Goal: Navigation & Orientation: Find specific page/section

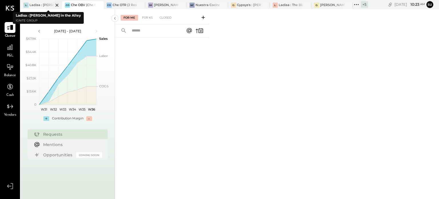
click at [38, 5] on div "Ladisa : [PERSON_NAME] in the Alley" at bounding box center [41, 5] width 24 height 5
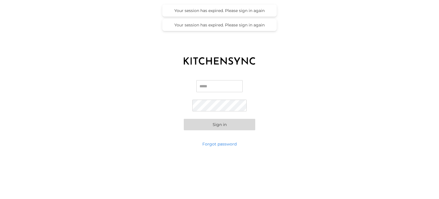
type input "**********"
click at [200, 127] on button "Sign in" at bounding box center [220, 124] width 72 height 11
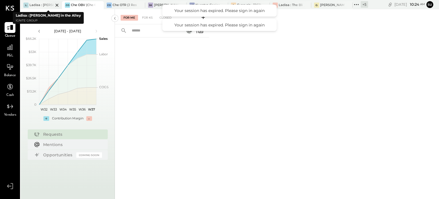
click at [45, 2] on div at bounding box center [52, 5] width 20 height 8
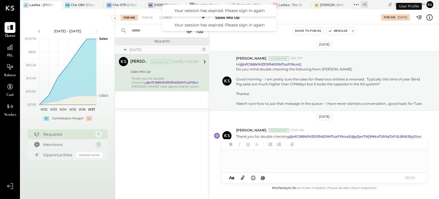
scroll to position [6, 0]
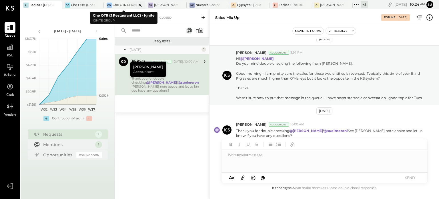
click at [127, 3] on div at bounding box center [135, 5] width 20 height 8
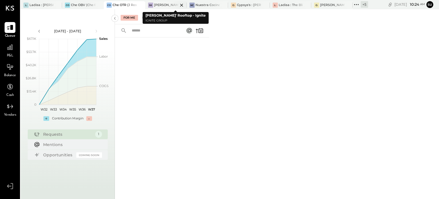
click at [160, 4] on div "[PERSON_NAME]' Rooftop - Ignite" at bounding box center [166, 5] width 24 height 5
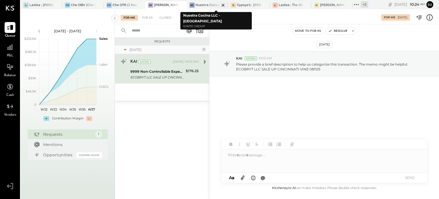
click at [206, 5] on div "Nuestra Cocina LLC - [GEOGRAPHIC_DATA]" at bounding box center [208, 5] width 24 height 5
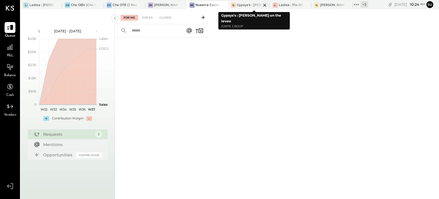
click at [248, 3] on div "Gypsys's : [PERSON_NAME] on the levee" at bounding box center [249, 5] width 24 height 5
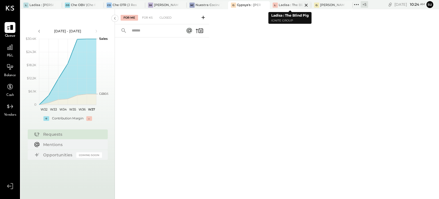
click at [286, 4] on div "Ladisa : The Blind Pig" at bounding box center [291, 5] width 24 height 5
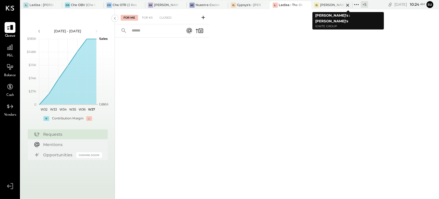
click at [329, 6] on div "[PERSON_NAME]'s : [PERSON_NAME]'s" at bounding box center [332, 5] width 24 height 5
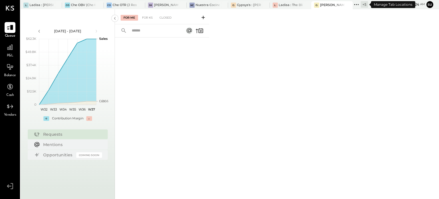
click at [356, 3] on icon at bounding box center [356, 4] width 7 height 7
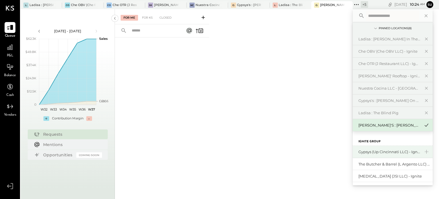
click at [369, 150] on div "Gypsys (Up Cincinnati LLC) - Ignite" at bounding box center [390, 151] width 62 height 5
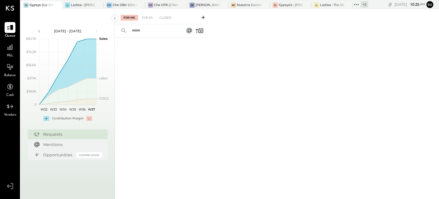
click at [356, 2] on icon at bounding box center [356, 4] width 7 height 7
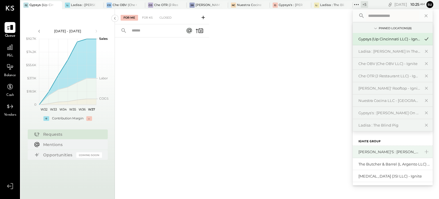
click at [373, 151] on div "[PERSON_NAME]'s : [PERSON_NAME]'s" at bounding box center [390, 151] width 62 height 5
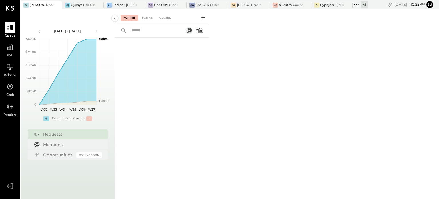
click at [357, 3] on icon at bounding box center [356, 4] width 7 height 7
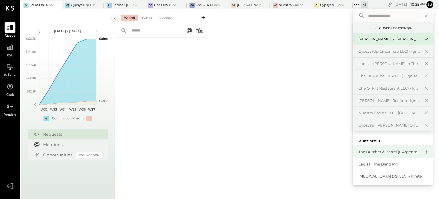
click at [374, 148] on div "The Butcher & Barrel (L Argento LLC) - [GEOGRAPHIC_DATA]" at bounding box center [393, 152] width 80 height 12
drag, startPoint x: 433, startPoint y: 163, endPoint x: 276, endPoint y: 152, distance: 157.1
click at [276, 152] on div "For Me For KS Closed" at bounding box center [277, 104] width 324 height 190
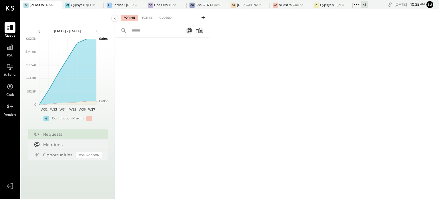
click at [356, 2] on icon at bounding box center [356, 4] width 7 height 7
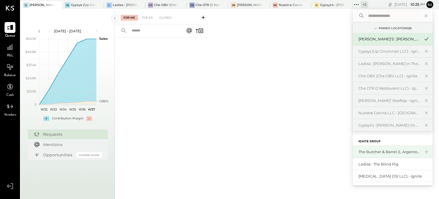
click at [381, 152] on div "The Butcher & Barrel (L Argento LLC) - [GEOGRAPHIC_DATA]" at bounding box center [390, 151] width 62 height 5
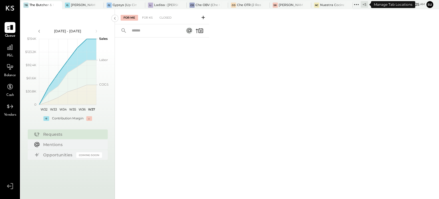
click at [357, 3] on icon at bounding box center [356, 4] width 7 height 7
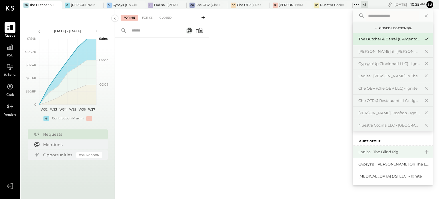
click at [375, 153] on div "Ladisa : The Blind Pig" at bounding box center [390, 151] width 62 height 5
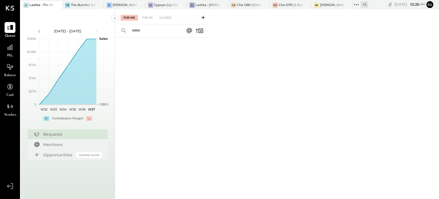
click at [355, 5] on icon at bounding box center [354, 4] width 1 height 1
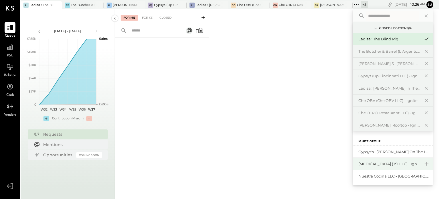
click at [377, 163] on div "[MEDICAL_DATA] (JSI LLC) - Ignite" at bounding box center [390, 163] width 62 height 5
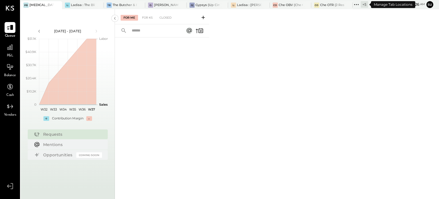
click at [356, 4] on icon at bounding box center [356, 4] width 7 height 7
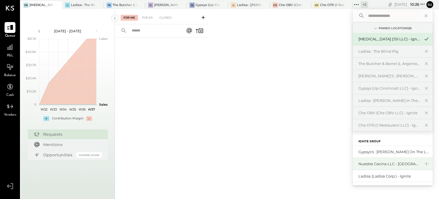
click at [372, 160] on div "Nuestra Cocina LLC - [GEOGRAPHIC_DATA]" at bounding box center [393, 164] width 80 height 12
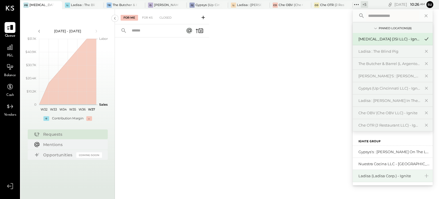
click at [377, 177] on div "Ladisa (Ladisa Corp.) - Ignite" at bounding box center [390, 175] width 62 height 5
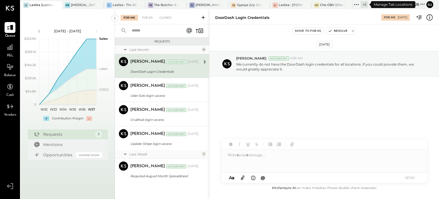
click at [357, 3] on icon at bounding box center [356, 4] width 7 height 7
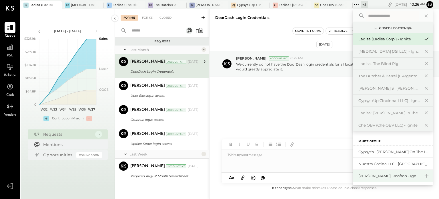
click at [370, 174] on div "[PERSON_NAME]' Rooftop - Ignite" at bounding box center [390, 175] width 62 height 5
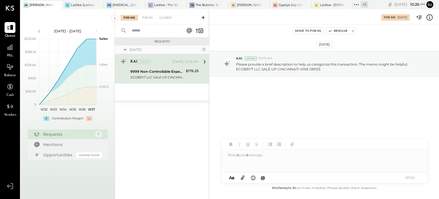
click at [355, 2] on icon at bounding box center [356, 4] width 7 height 7
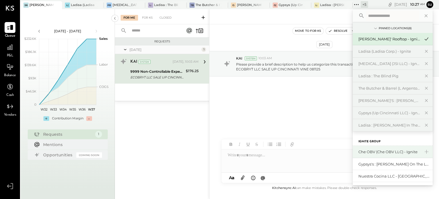
click at [373, 153] on div "Che OBV (Che OBV LLC) - Ignite" at bounding box center [390, 151] width 62 height 5
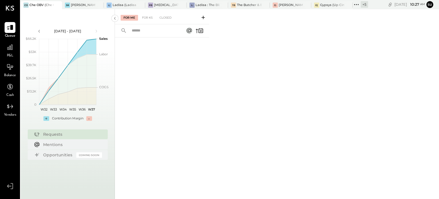
click at [357, 3] on icon at bounding box center [356, 4] width 7 height 7
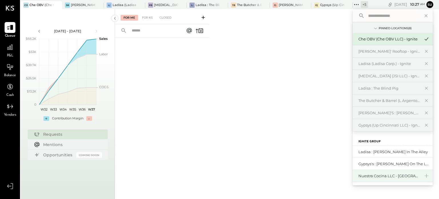
click at [369, 178] on div "Nuestra Cocina LLC - [GEOGRAPHIC_DATA]" at bounding box center [390, 175] width 62 height 5
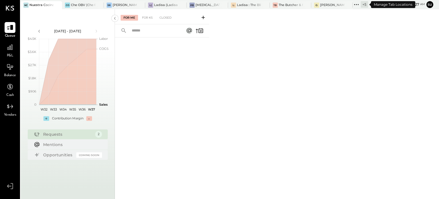
click at [365, 4] on div "+ 5" at bounding box center [364, 4] width 7 height 7
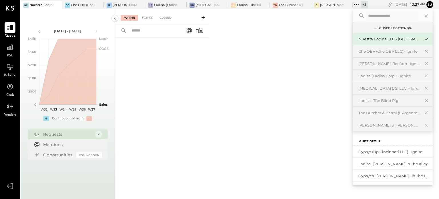
click at [376, 28] on icon at bounding box center [376, 28] width 6 height 6
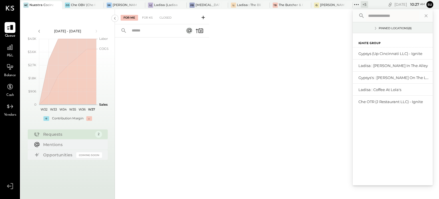
click at [376, 28] on icon at bounding box center [376, 28] width 6 height 6
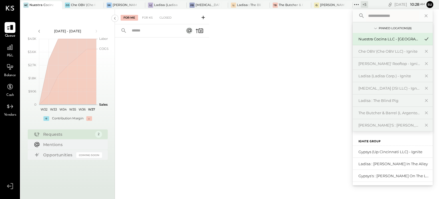
drag, startPoint x: 432, startPoint y: 149, endPoint x: 436, endPoint y: 175, distance: 26.6
drag, startPoint x: 436, startPoint y: 175, endPoint x: 431, endPoint y: 183, distance: 8.7
click at [431, 183] on div "Ladisa : Coffee at Lola's" at bounding box center [393, 188] width 80 height 12
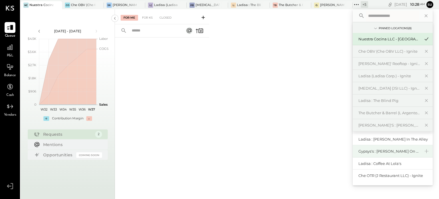
scroll to position [24, 0]
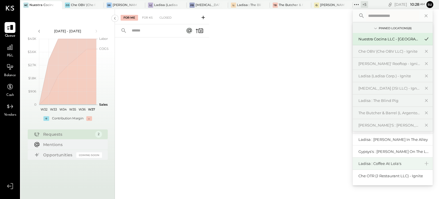
click at [384, 163] on div "Ladisa : Coffee at Lola's" at bounding box center [390, 163] width 62 height 5
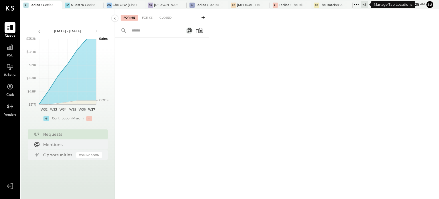
click at [357, 2] on icon at bounding box center [356, 4] width 7 height 7
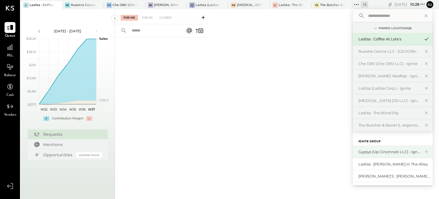
scroll to position [25, 0]
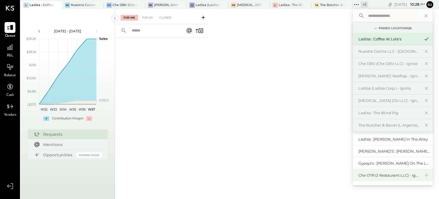
click at [371, 176] on div "Che OTR (J Restaurant LLC) - Ignite" at bounding box center [390, 175] width 62 height 5
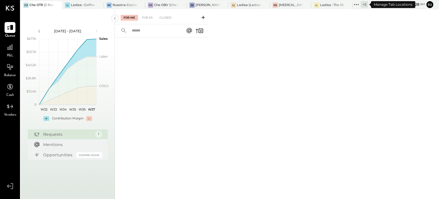
click at [358, 4] on icon at bounding box center [356, 4] width 7 height 7
